Goal: Transaction & Acquisition: Purchase product/service

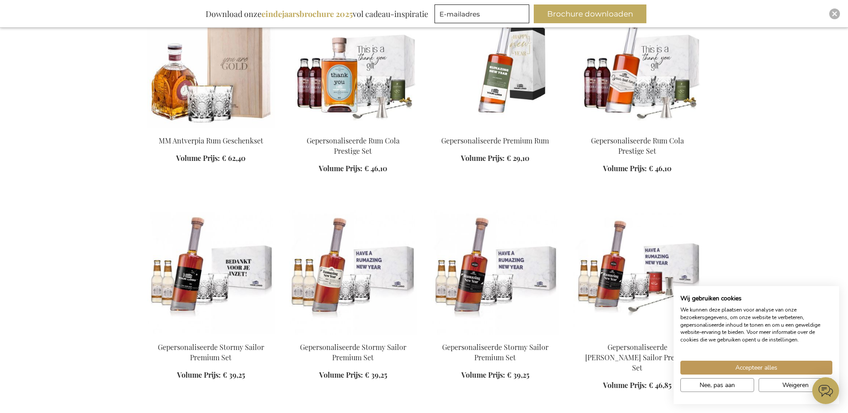
scroll to position [447, 0]
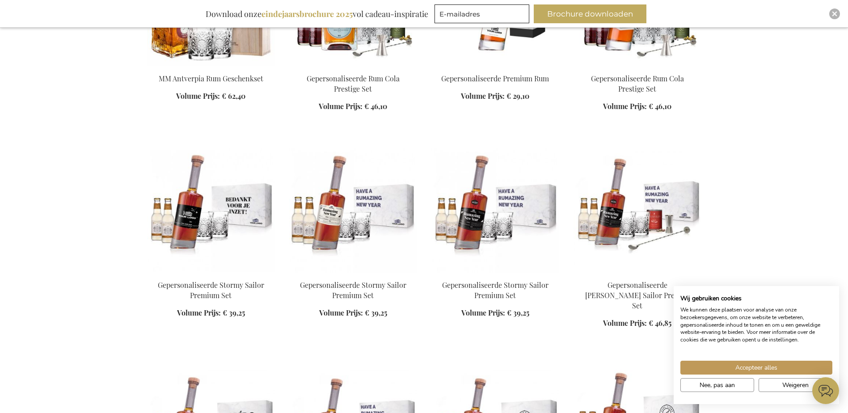
click at [225, 229] on img at bounding box center [211, 210] width 128 height 125
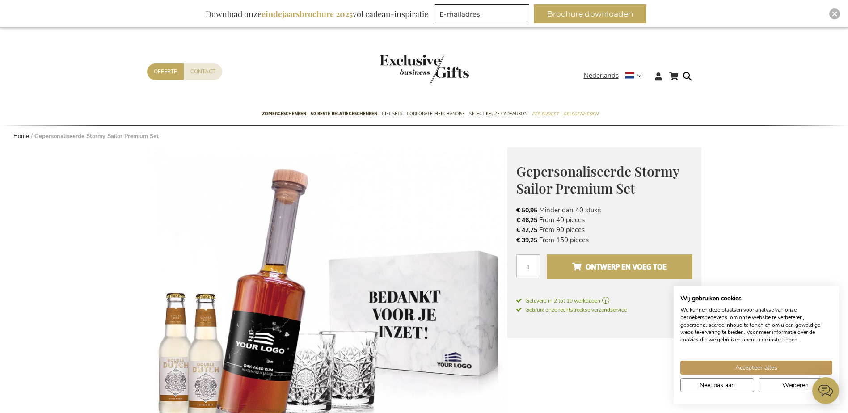
click at [609, 271] on span "Ontwerp en voeg toe" at bounding box center [619, 267] width 94 height 14
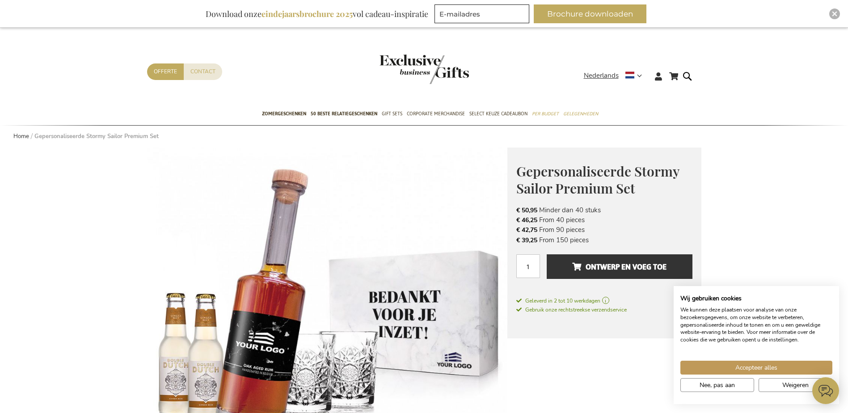
drag, startPoint x: 542, startPoint y: 220, endPoint x: 549, endPoint y: 217, distance: 7.6
